Goal: Information Seeking & Learning: Understand process/instructions

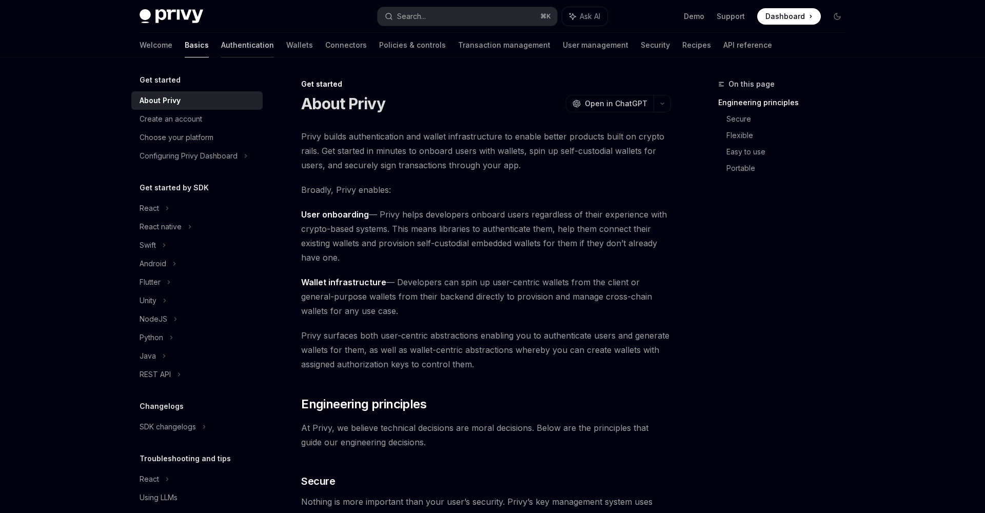
click at [221, 47] on link "Authentication" at bounding box center [247, 45] width 53 height 25
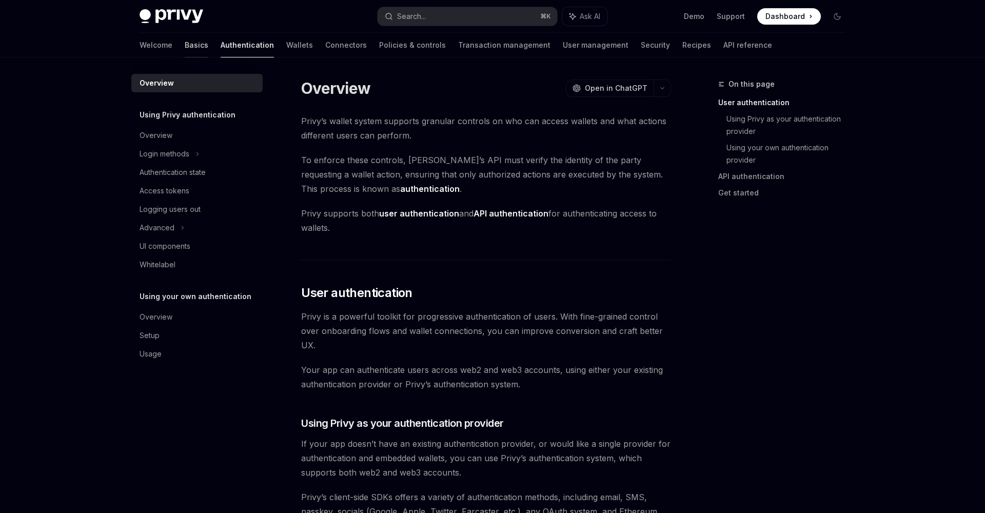
click at [185, 46] on link "Basics" at bounding box center [197, 45] width 24 height 25
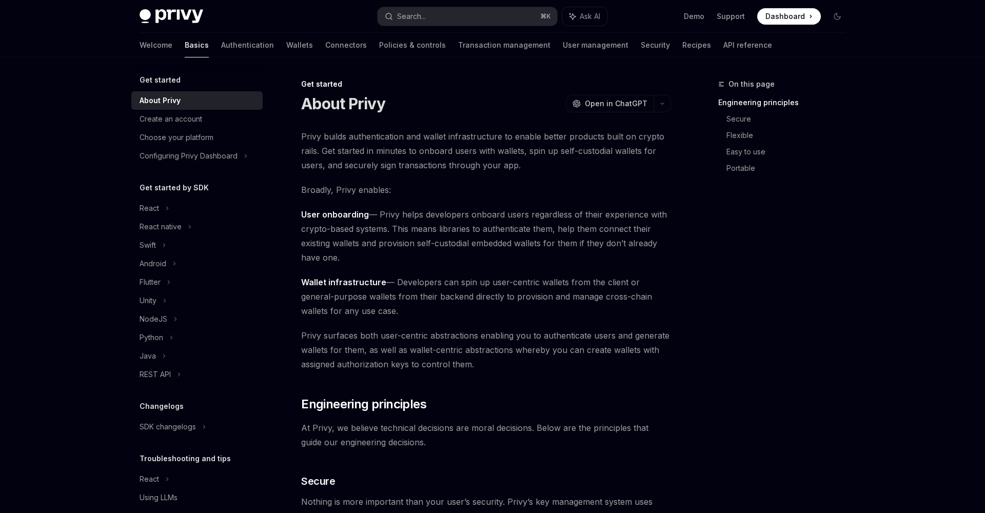
click at [159, 21] on img at bounding box center [172, 16] width 64 height 14
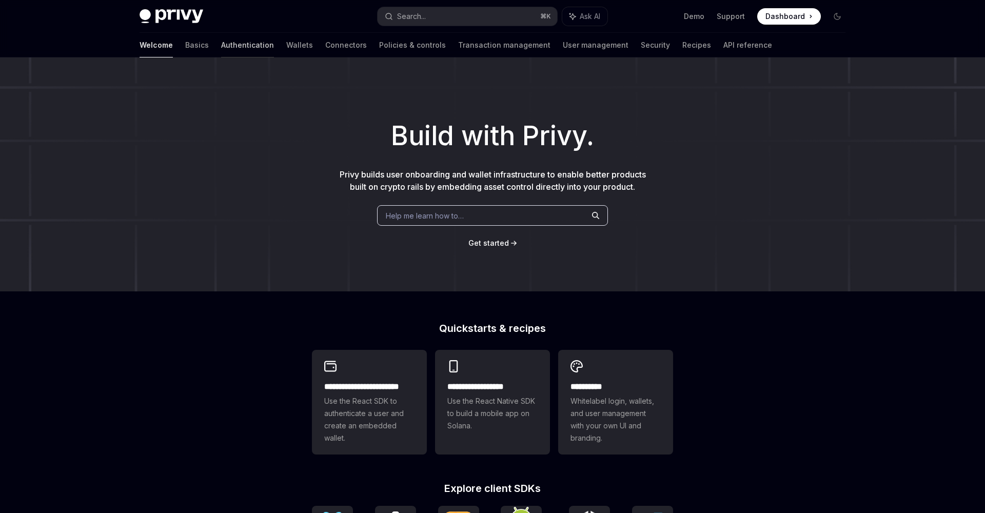
click at [221, 50] on link "Authentication" at bounding box center [247, 45] width 53 height 25
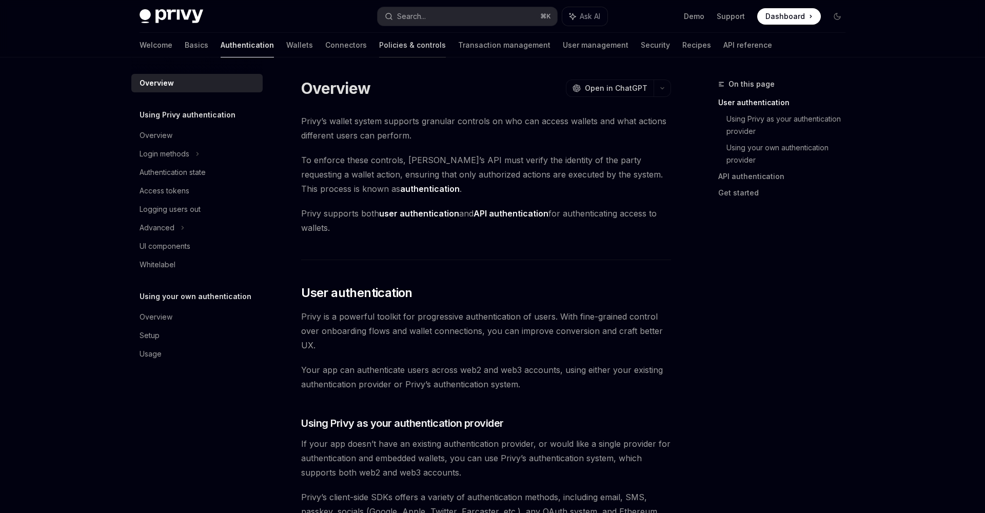
click at [379, 45] on link "Policies & controls" at bounding box center [412, 45] width 67 height 25
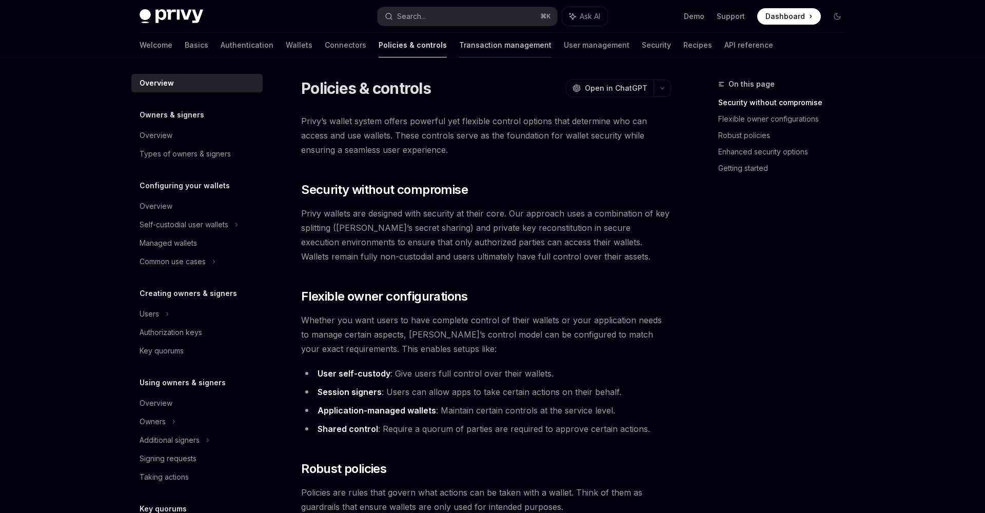
click at [462, 40] on link "Transaction management" at bounding box center [505, 45] width 92 height 25
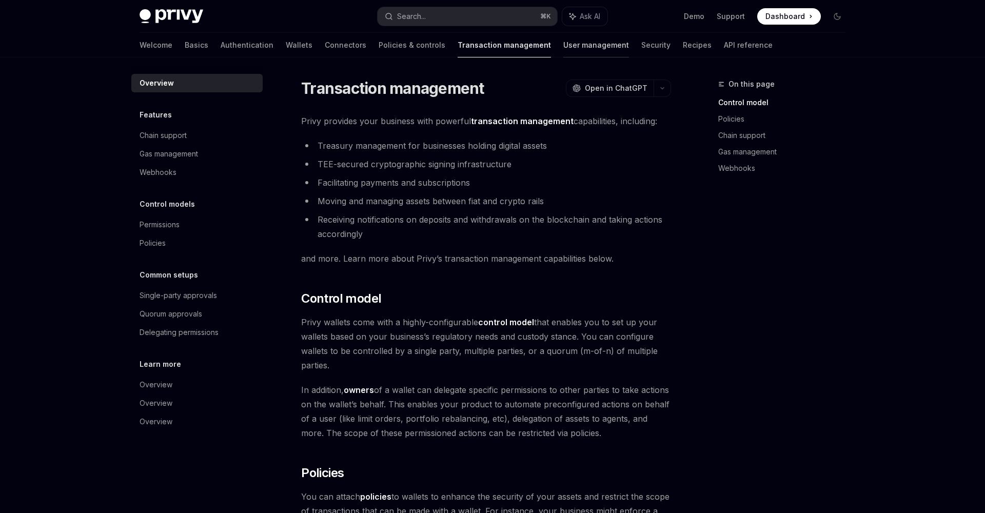
click at [563, 45] on link "User management" at bounding box center [596, 45] width 66 height 25
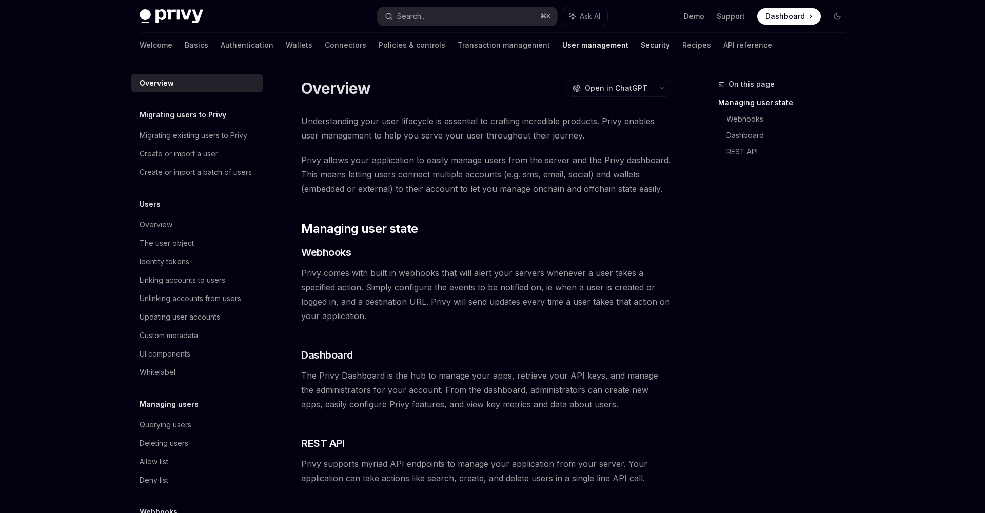
click at [641, 41] on link "Security" at bounding box center [655, 45] width 29 height 25
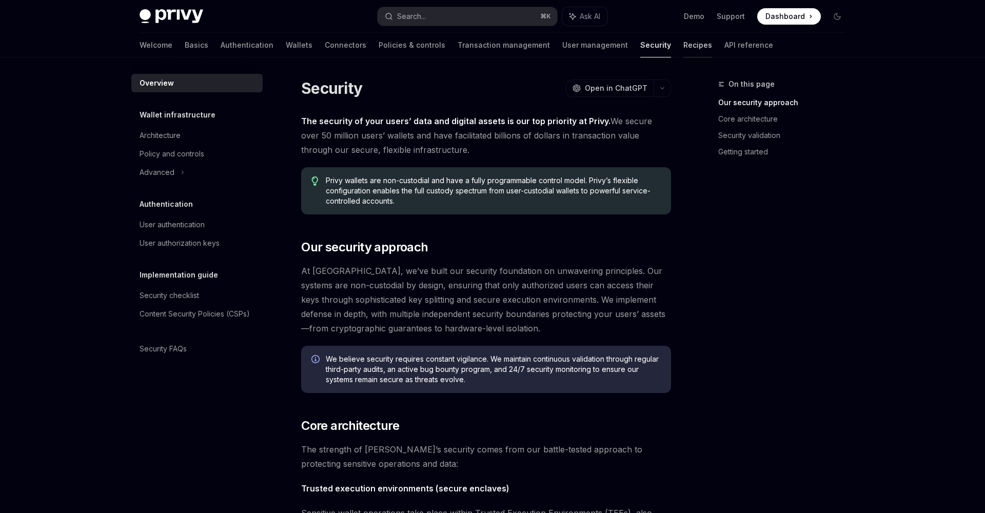
click at [683, 40] on link "Recipes" at bounding box center [697, 45] width 29 height 25
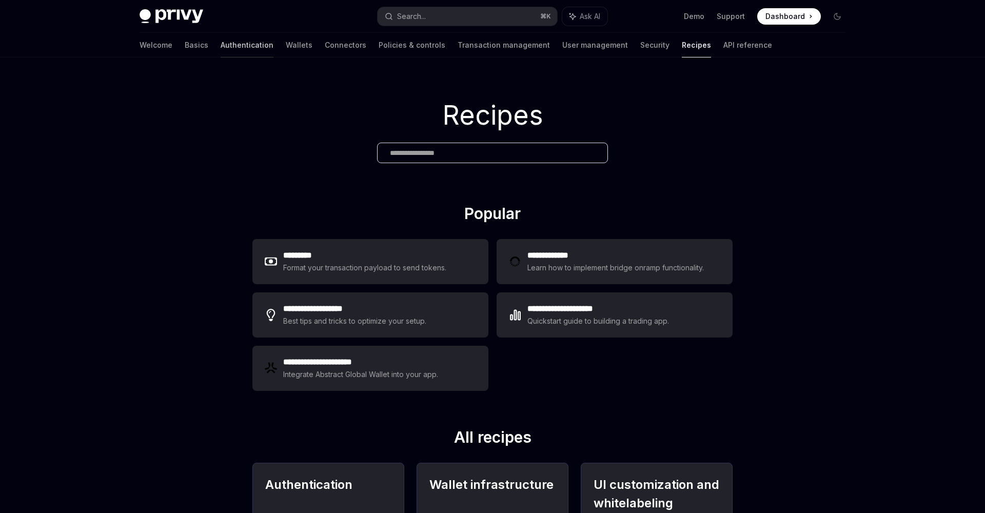
click at [221, 43] on link "Authentication" at bounding box center [247, 45] width 53 height 25
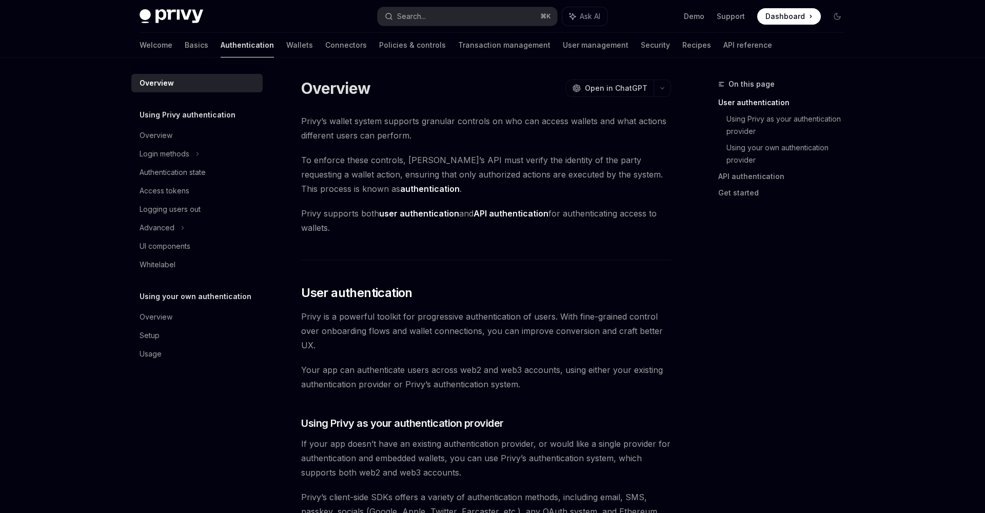
click at [162, 48] on div "Welcome Basics Authentication Wallets Connectors Policies & controls Transactio…" at bounding box center [456, 45] width 633 height 25
click at [185, 48] on link "Basics" at bounding box center [197, 45] width 24 height 25
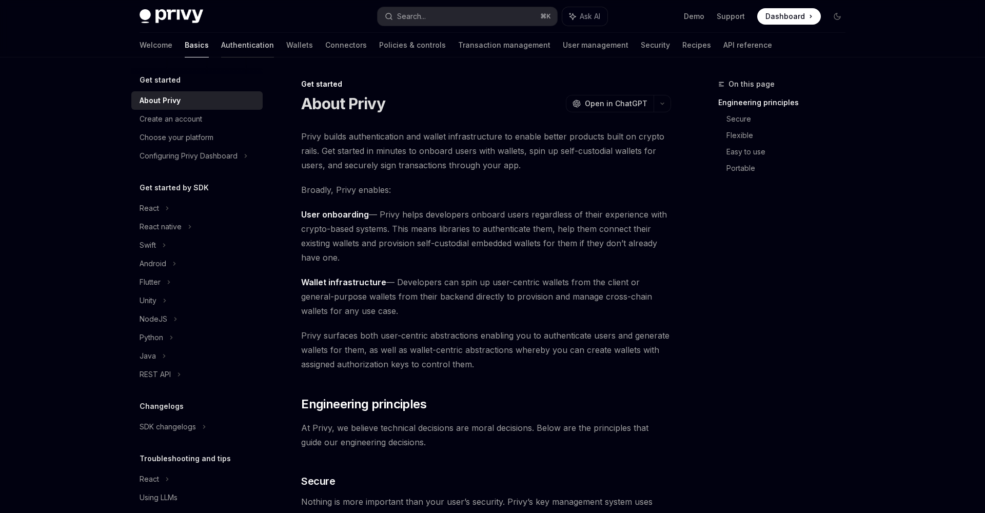
click at [221, 48] on link "Authentication" at bounding box center [247, 45] width 53 height 25
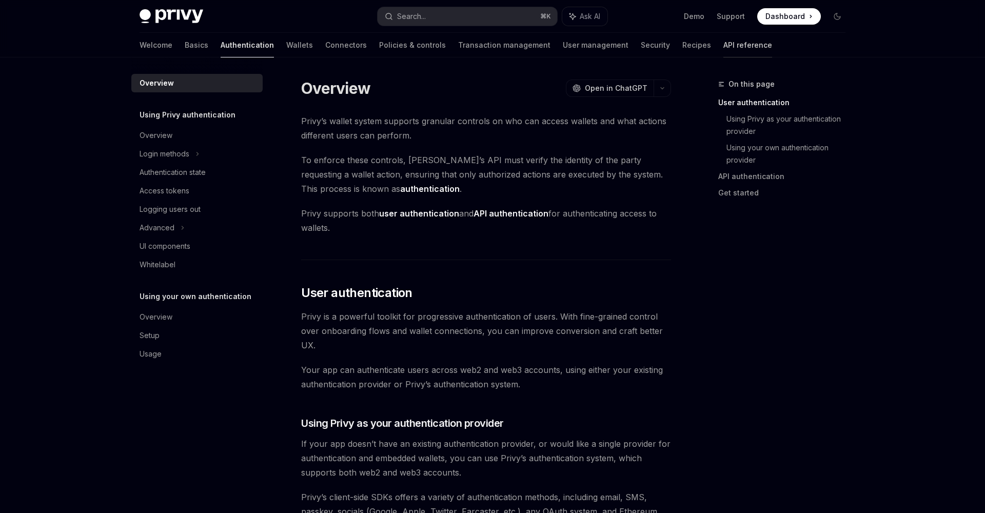
click at [723, 45] on link "API reference" at bounding box center [747, 45] width 49 height 25
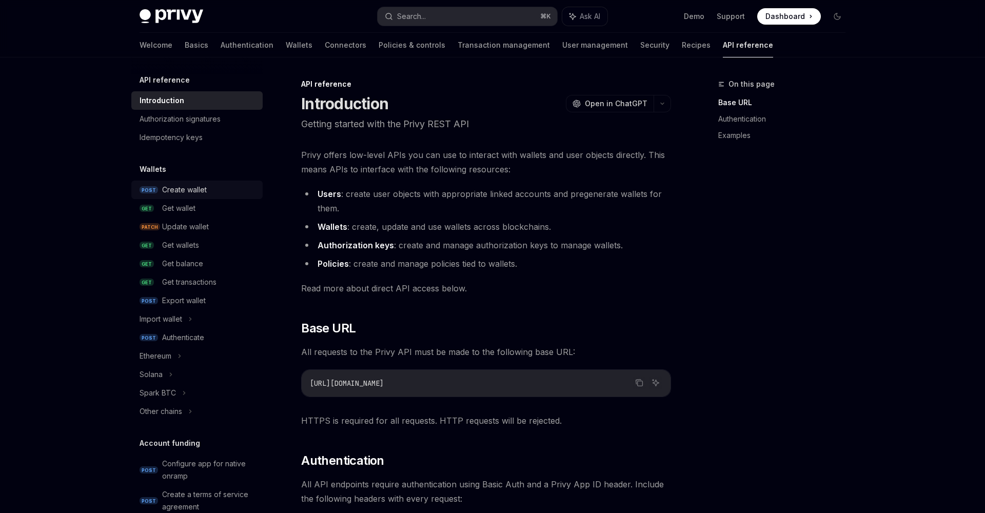
click at [169, 187] on div "Create wallet" at bounding box center [184, 190] width 45 height 12
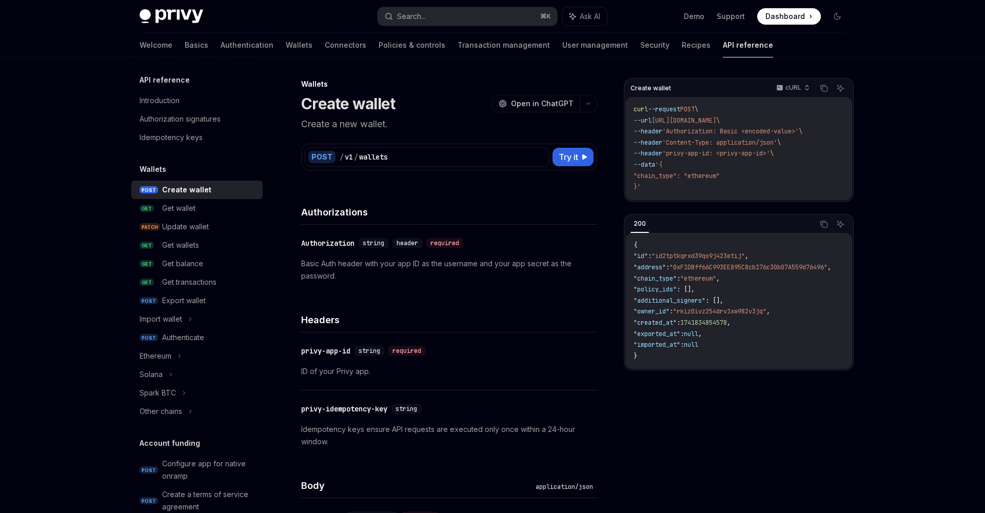
click at [162, 80] on h5 "API reference" at bounding box center [165, 80] width 50 height 12
click at [157, 104] on div "Introduction" at bounding box center [160, 100] width 40 height 12
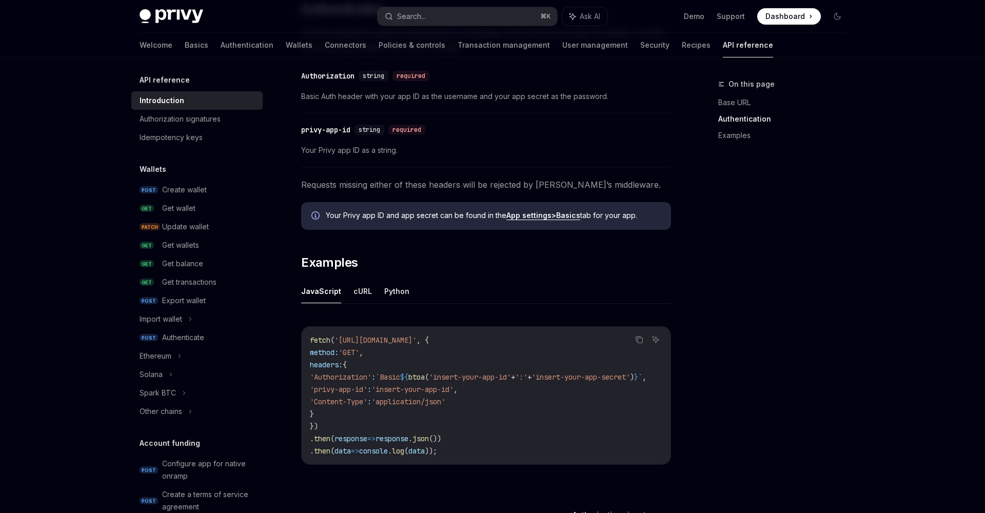
scroll to position [371, 0]
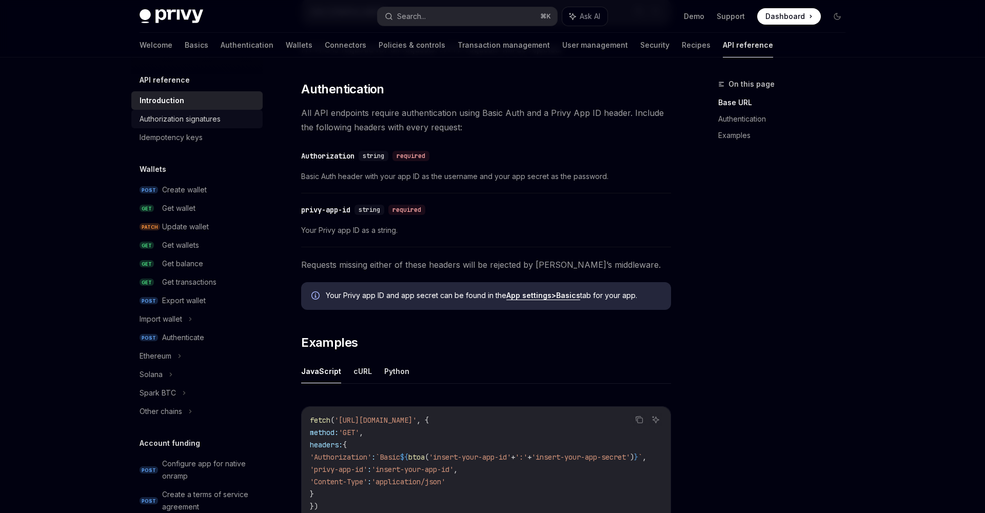
click at [223, 123] on div "Authorization signatures" at bounding box center [198, 119] width 117 height 12
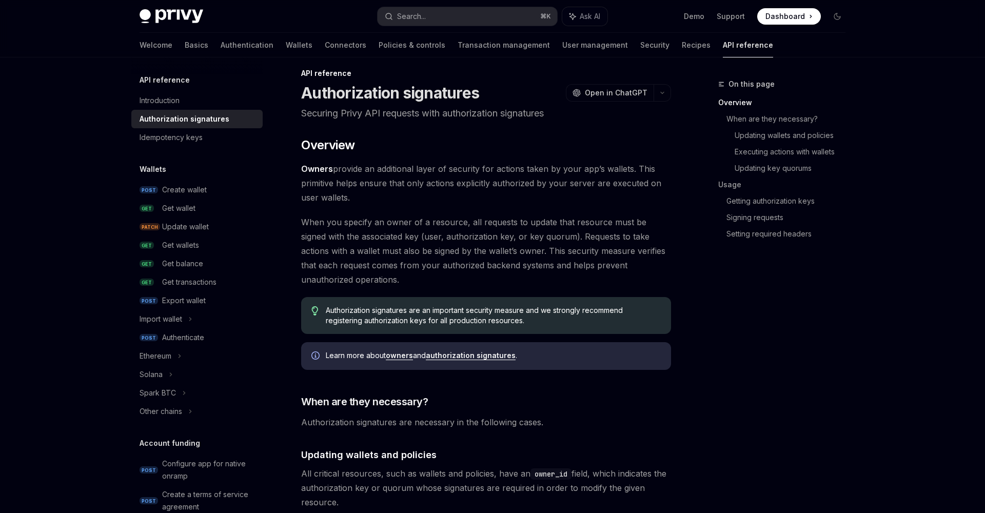
scroll to position [5, 0]
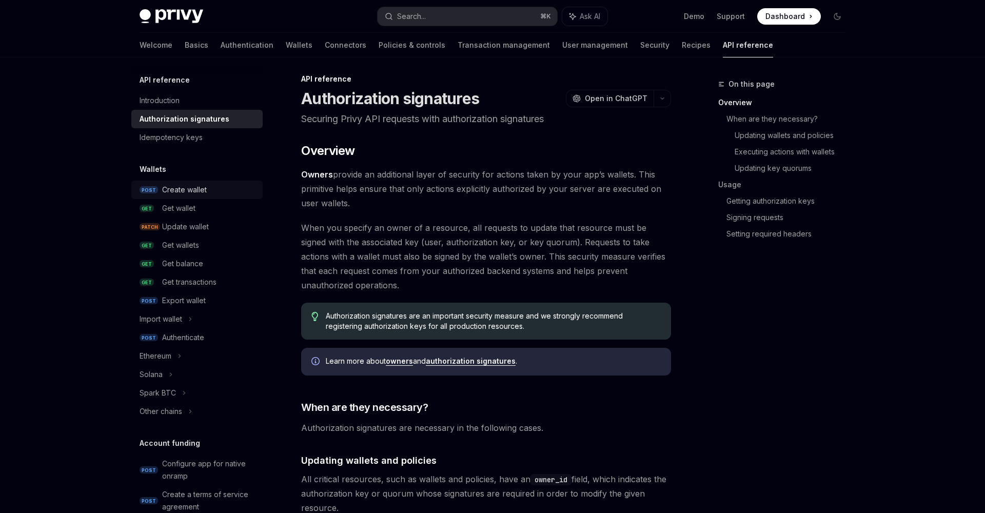
click at [174, 190] on div "Create wallet" at bounding box center [184, 190] width 45 height 12
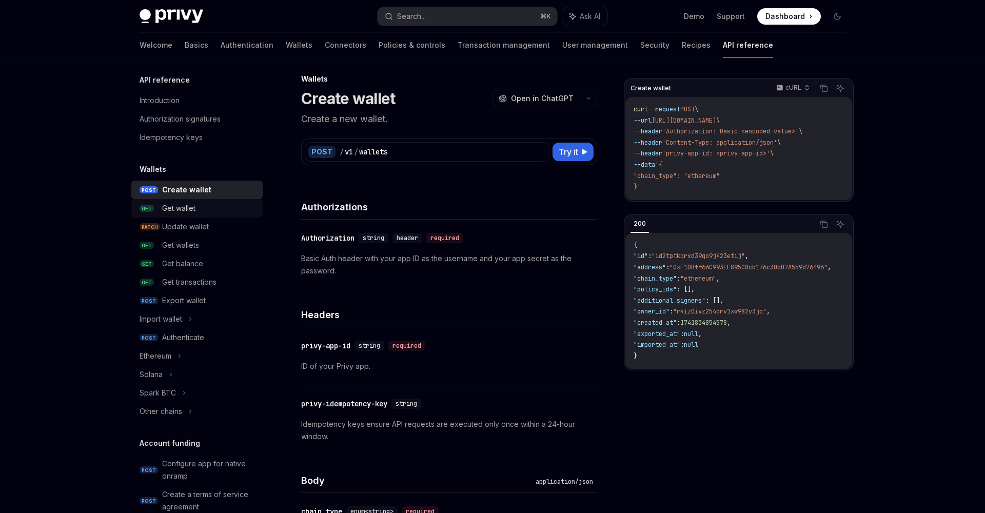
click at [175, 203] on div "Get wallet" at bounding box center [178, 208] width 33 height 12
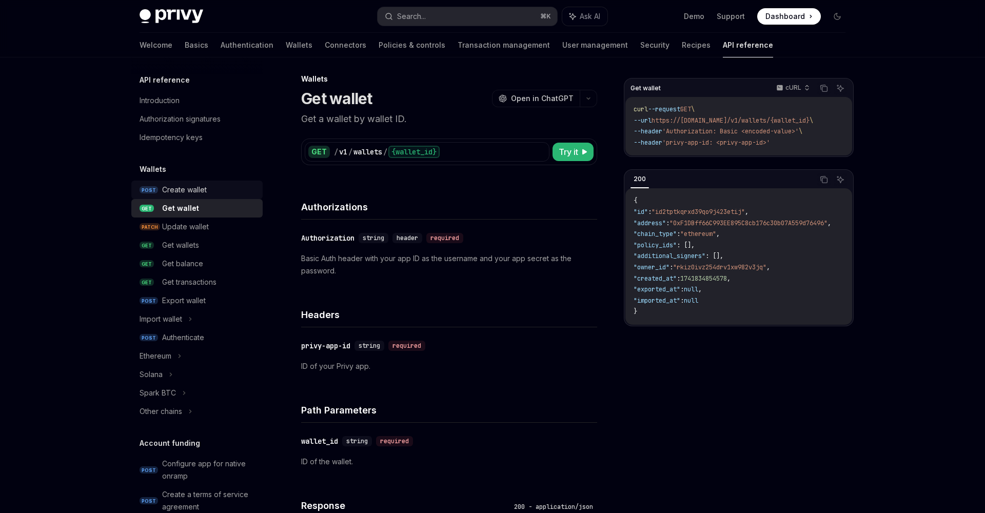
click at [174, 187] on div "Create wallet" at bounding box center [184, 190] width 45 height 12
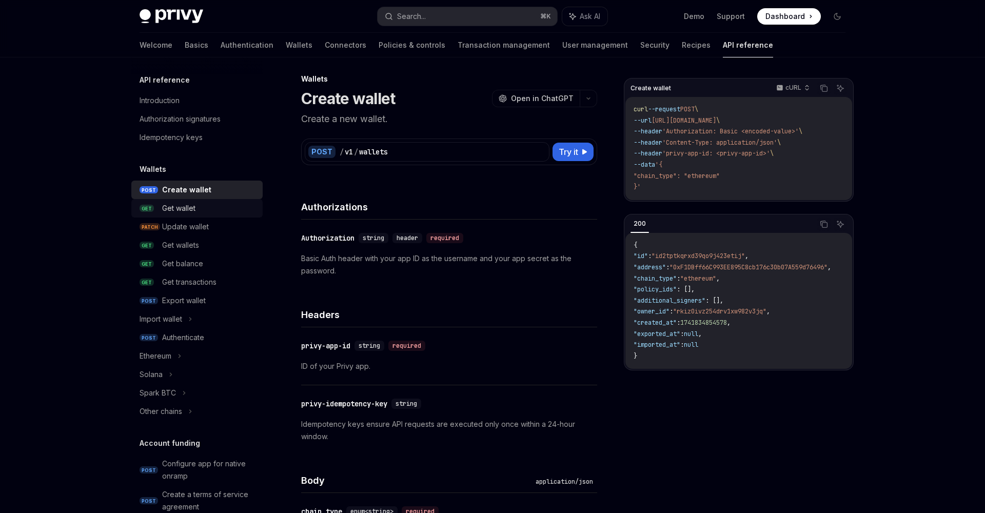
click at [179, 206] on div "Get wallet" at bounding box center [178, 208] width 33 height 12
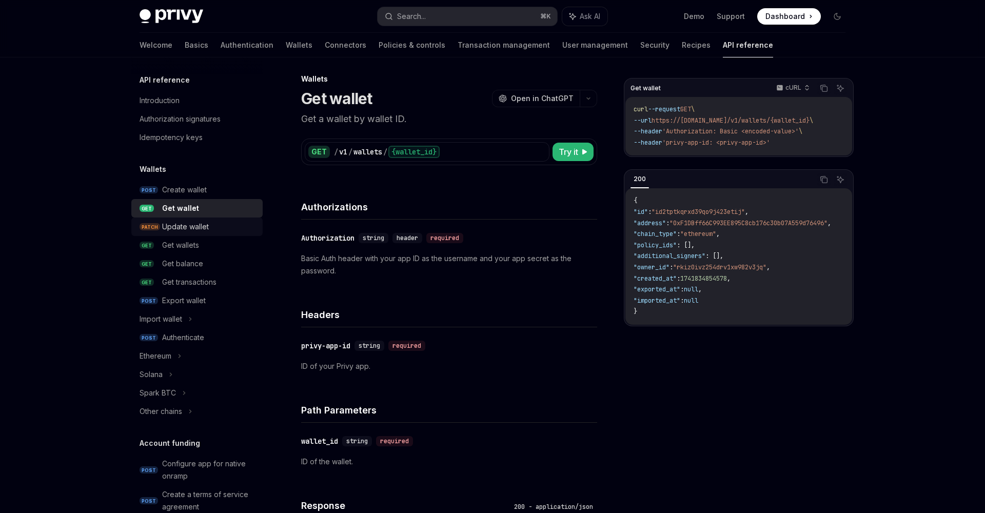
click at [181, 233] on link "PATCH Update wallet" at bounding box center [196, 227] width 131 height 18
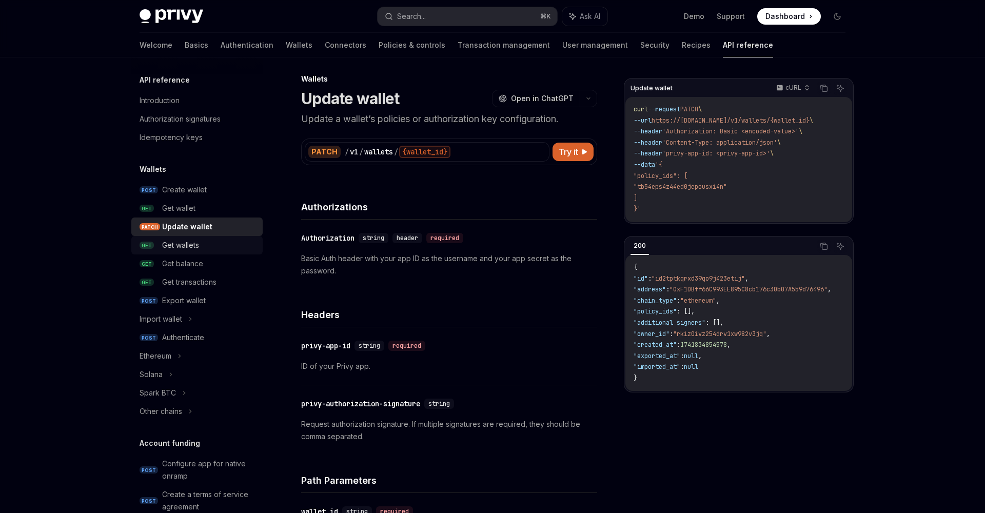
click at [182, 248] on div "Get wallets" at bounding box center [180, 245] width 37 height 12
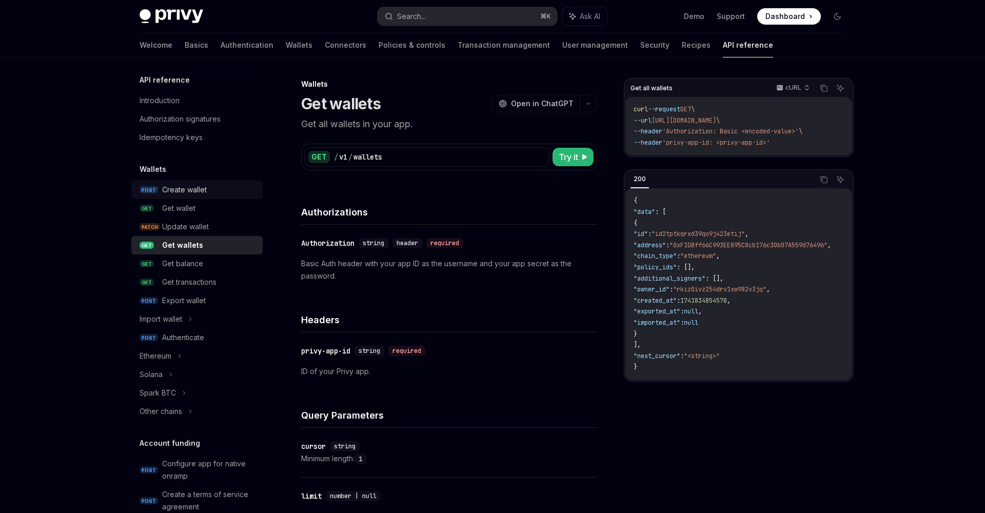
click at [196, 189] on div "Create wallet" at bounding box center [184, 190] width 45 height 12
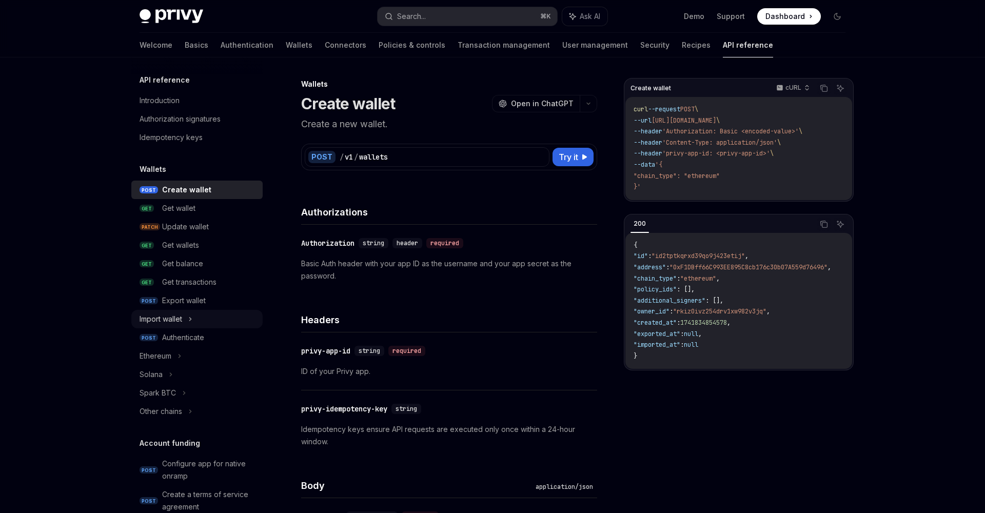
click at [192, 316] on icon at bounding box center [190, 319] width 4 height 12
type textarea "*"
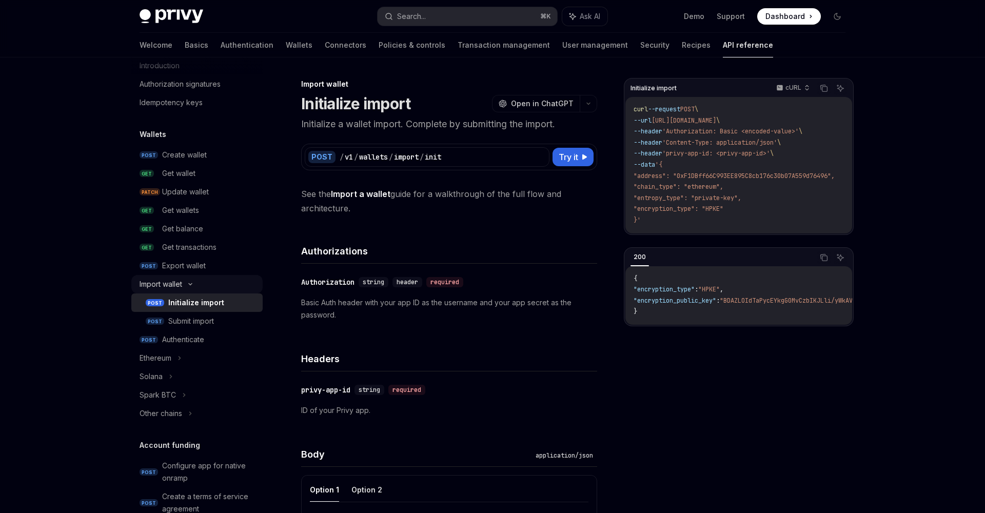
scroll to position [41, 0]
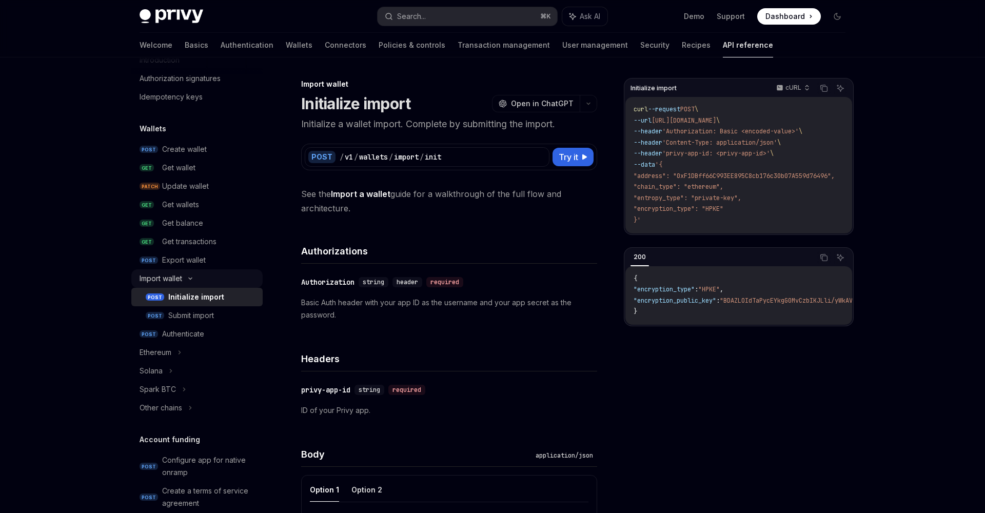
click at [191, 279] on icon at bounding box center [190, 279] width 12 height 4
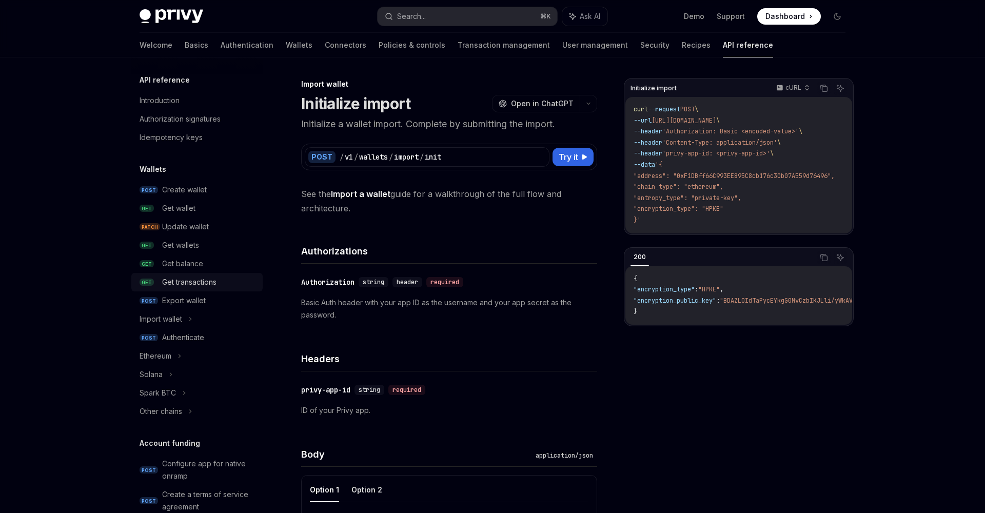
scroll to position [0, 0]
click at [162, 83] on h5 "API reference" at bounding box center [165, 80] width 50 height 12
